Goal: Find contact information: Obtain details needed to contact an individual or organization

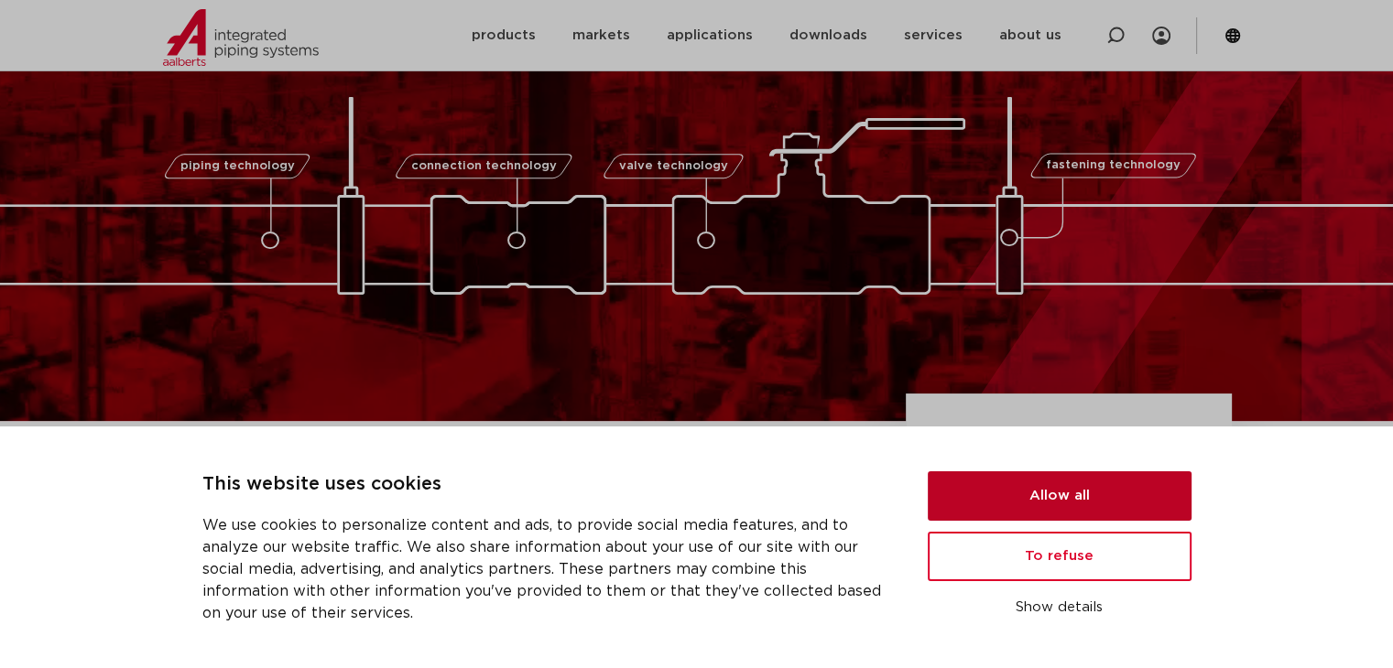
click at [1038, 488] on button "Allow all" at bounding box center [1060, 496] width 264 height 49
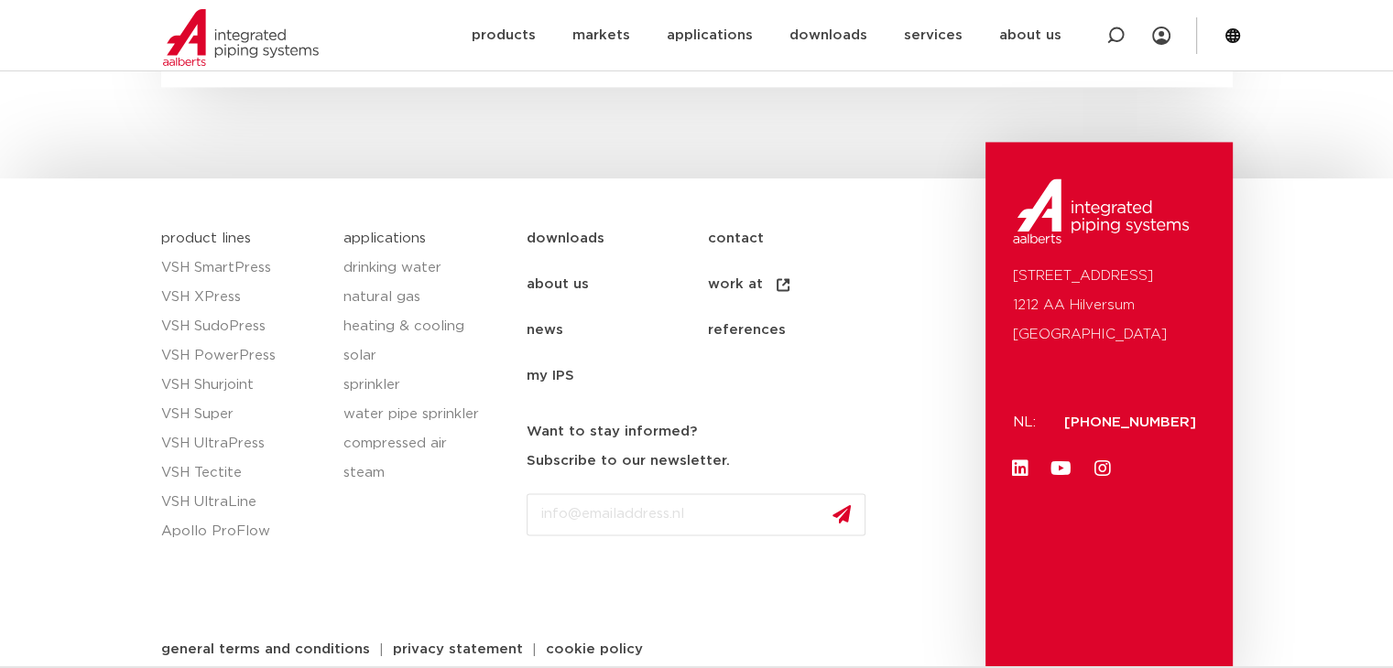
scroll to position [2785, 0]
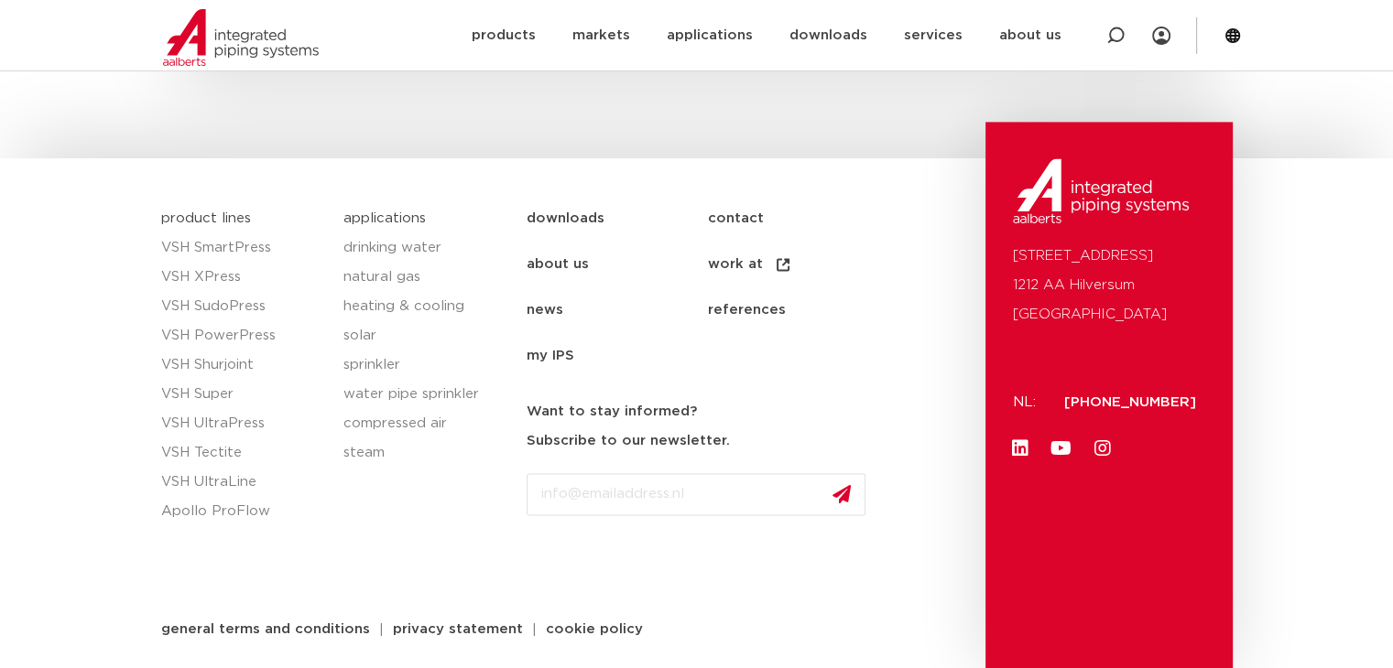
click at [729, 215] on font "contact" at bounding box center [736, 219] width 56 height 14
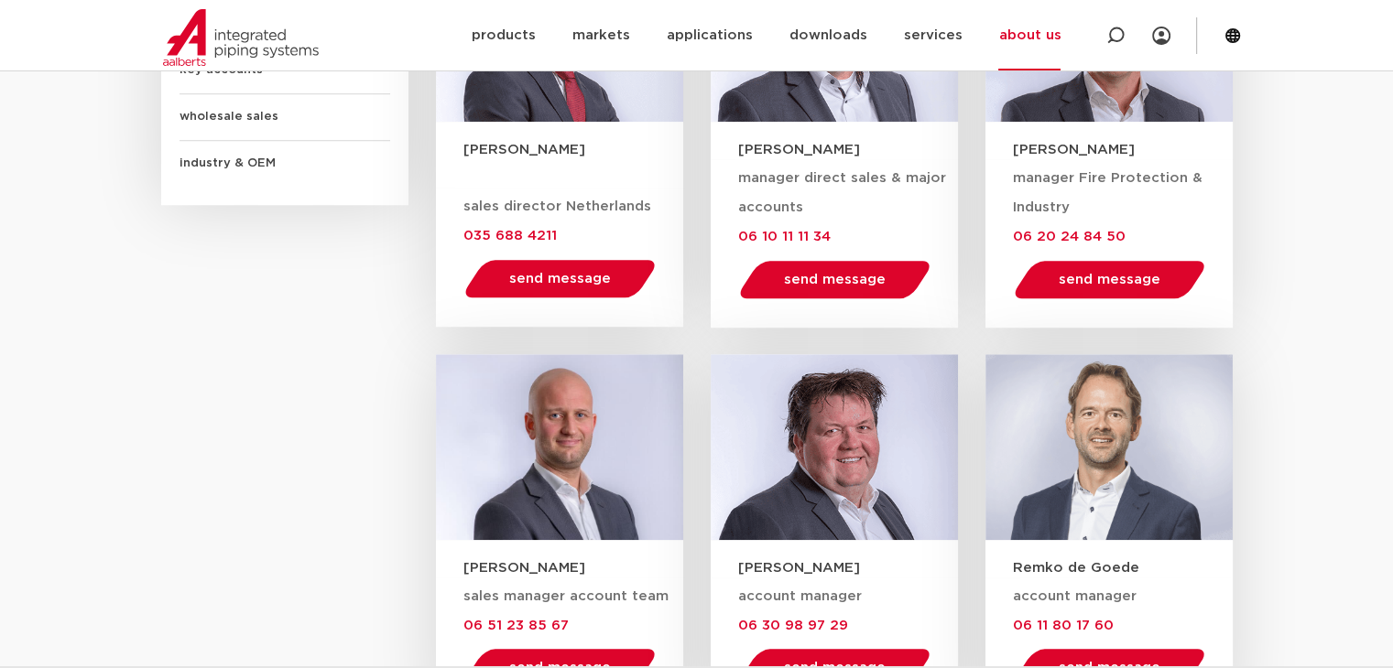
scroll to position [1465, 0]
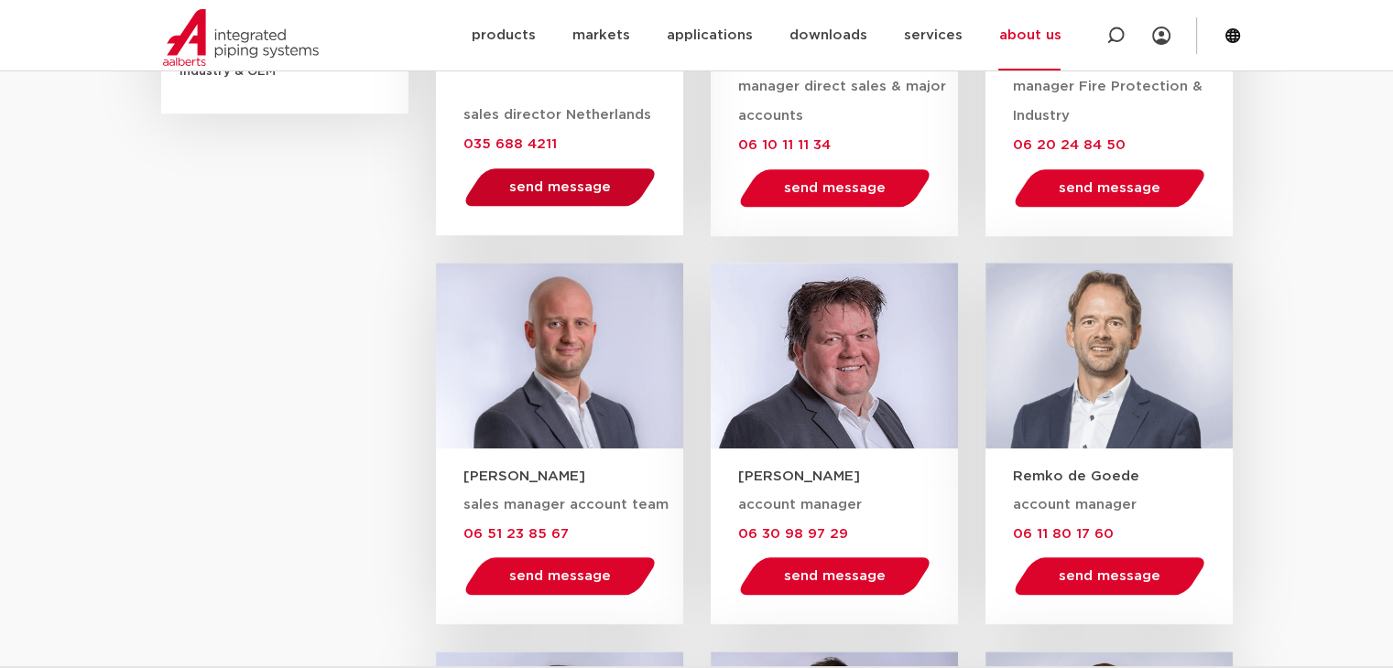
click at [542, 185] on font "send message" at bounding box center [560, 187] width 102 height 14
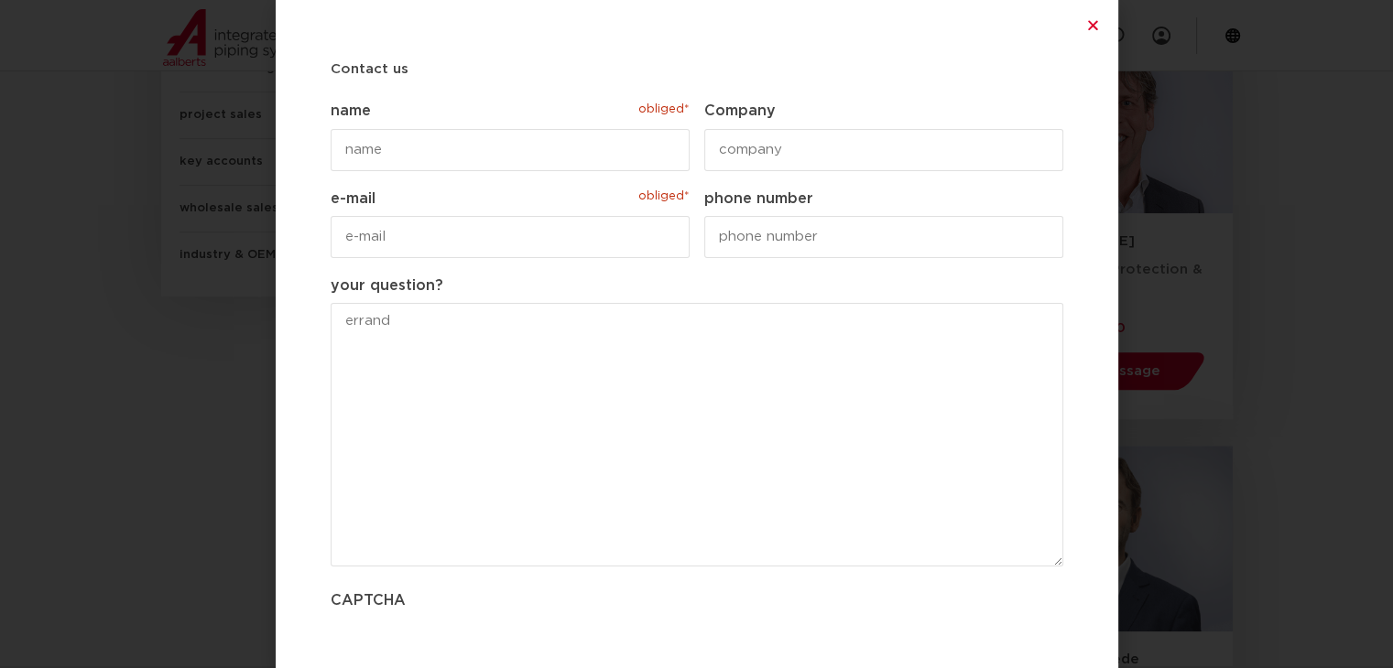
scroll to position [0, 0]
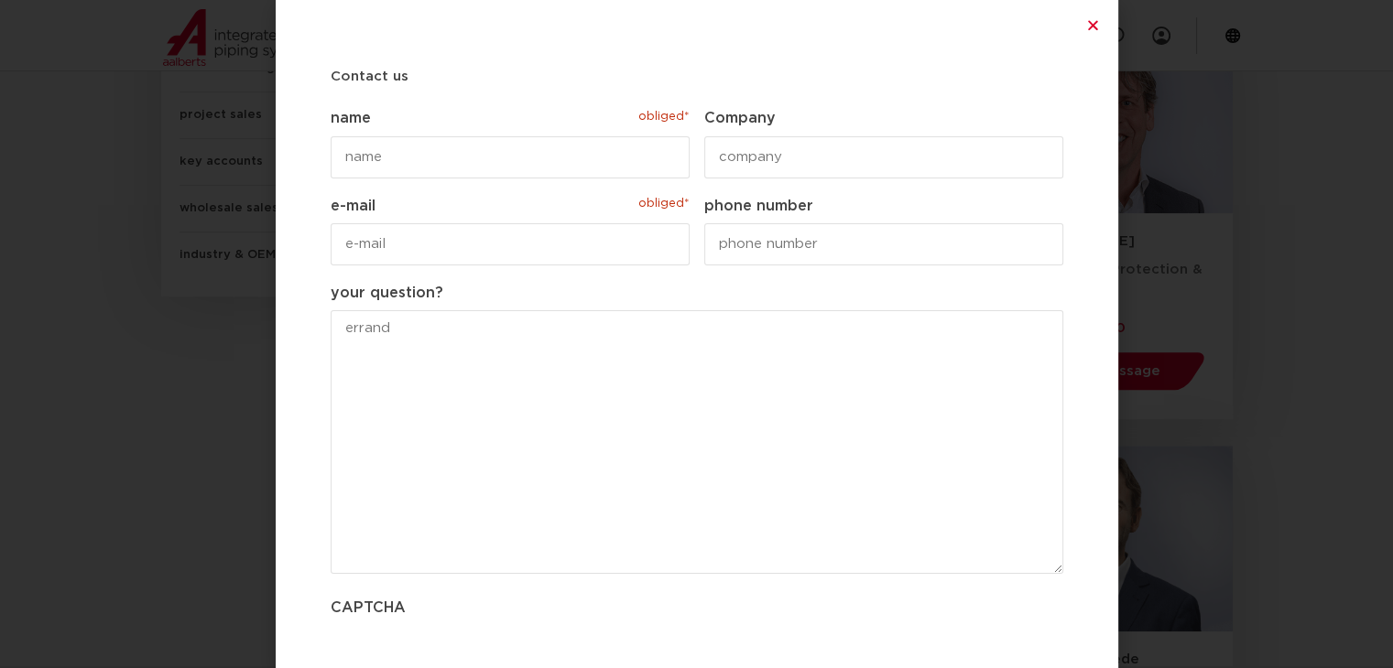
click at [1102, 22] on div "Contact us " obliged* " indicates required fields This field is hidden when vie…" at bounding box center [697, 334] width 842 height 668
click at [1093, 25] on icon "Close" at bounding box center [1093, 25] width 14 height 14
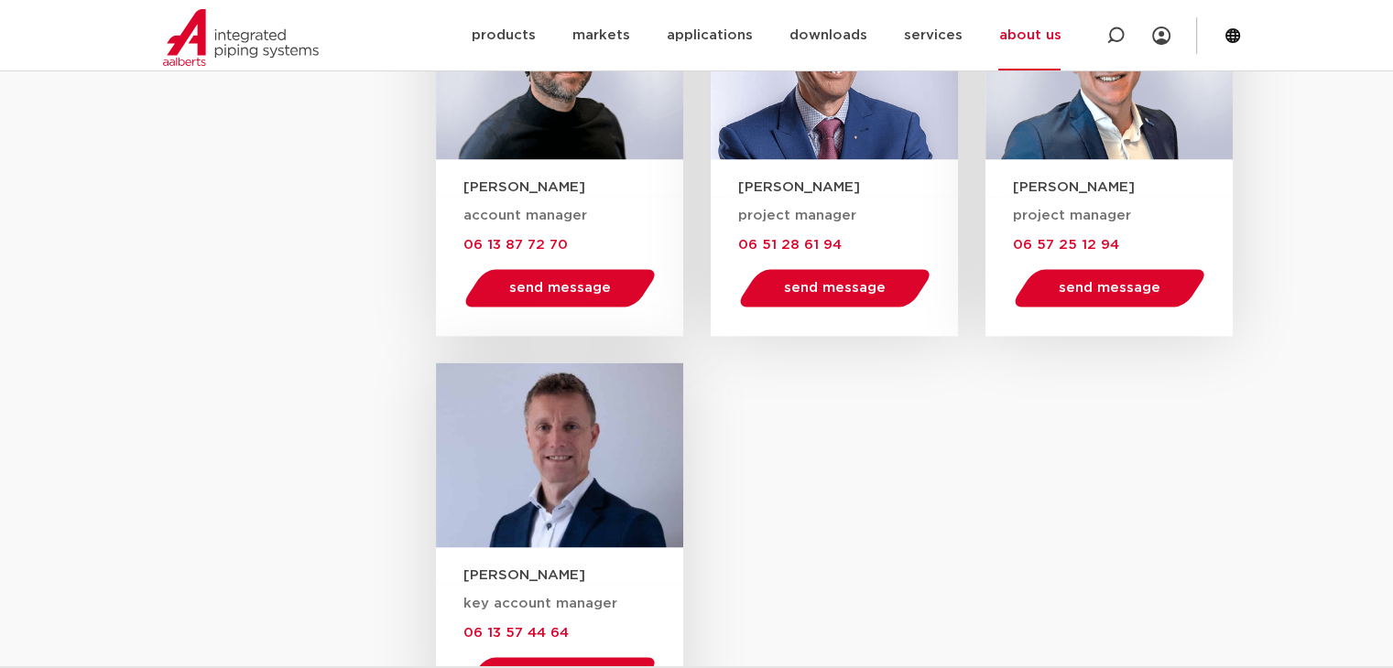
scroll to position [2564, 0]
